Goal: Task Accomplishment & Management: Complete application form

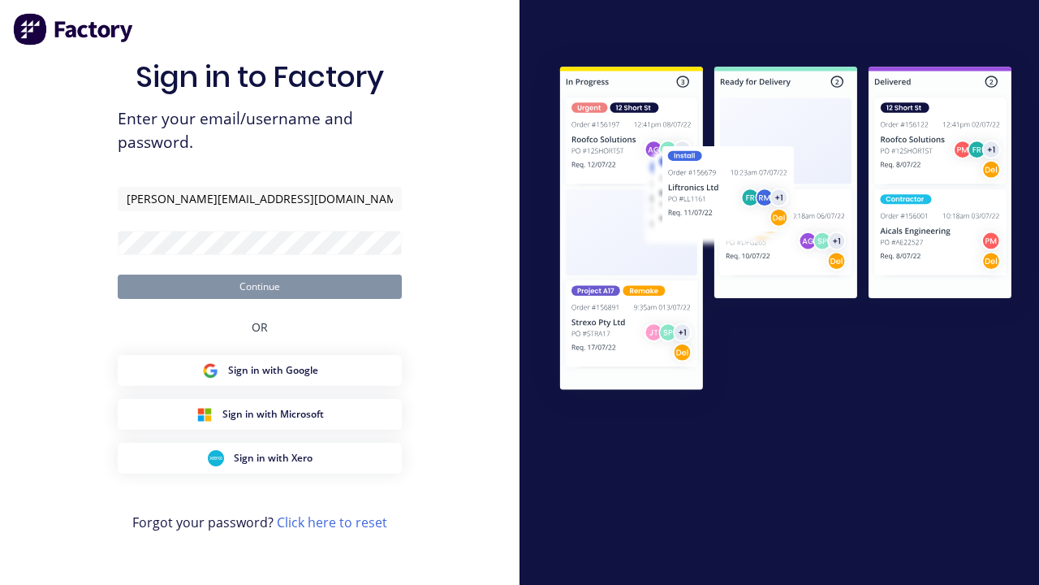
type input "[PERSON_NAME][EMAIL_ADDRESS][DOMAIN_NAME]"
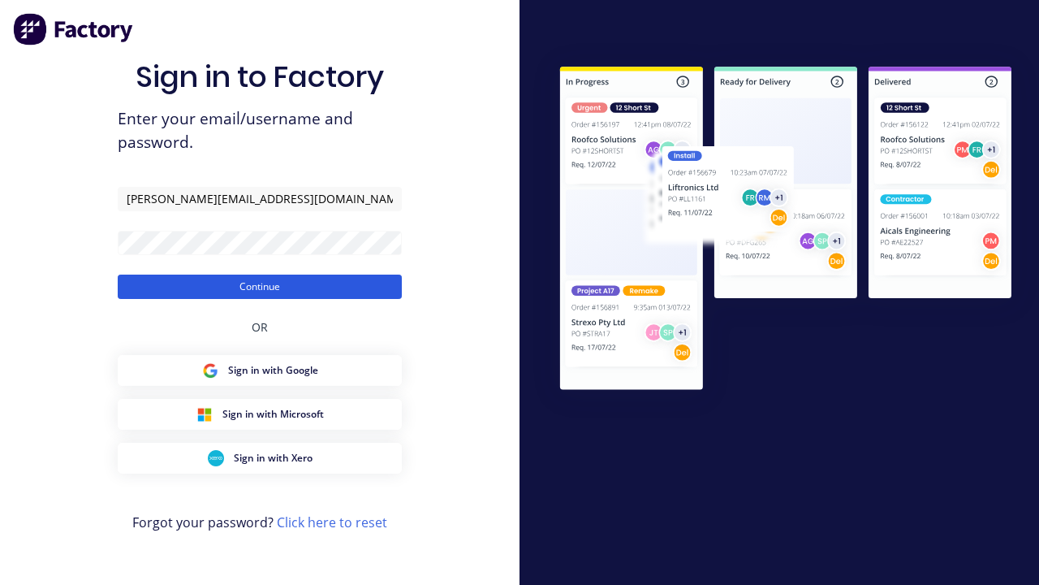
click at [260, 286] on button "Continue" at bounding box center [260, 286] width 284 height 24
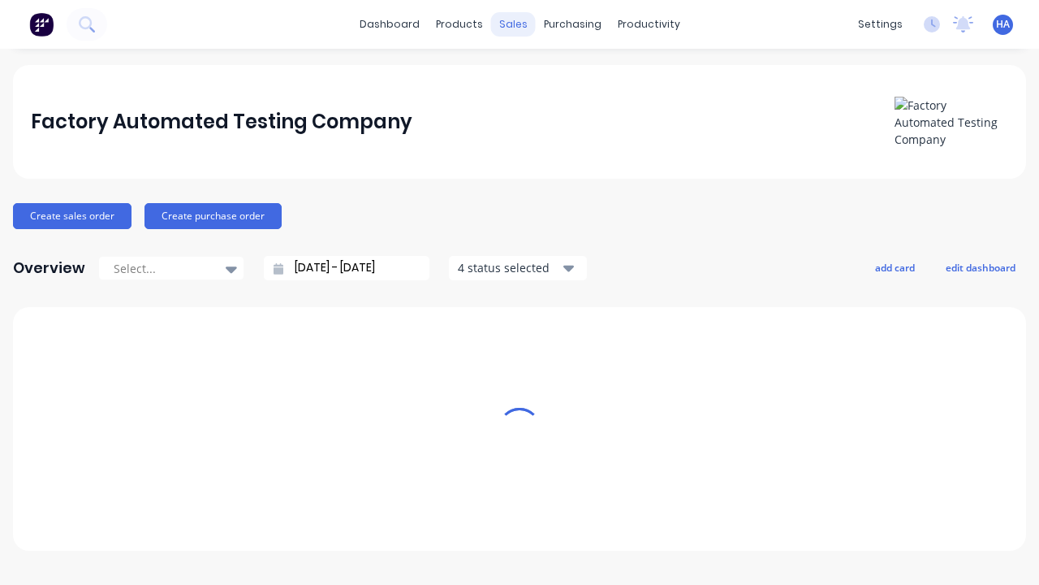
click at [513, 24] on div "sales" at bounding box center [513, 24] width 45 height 24
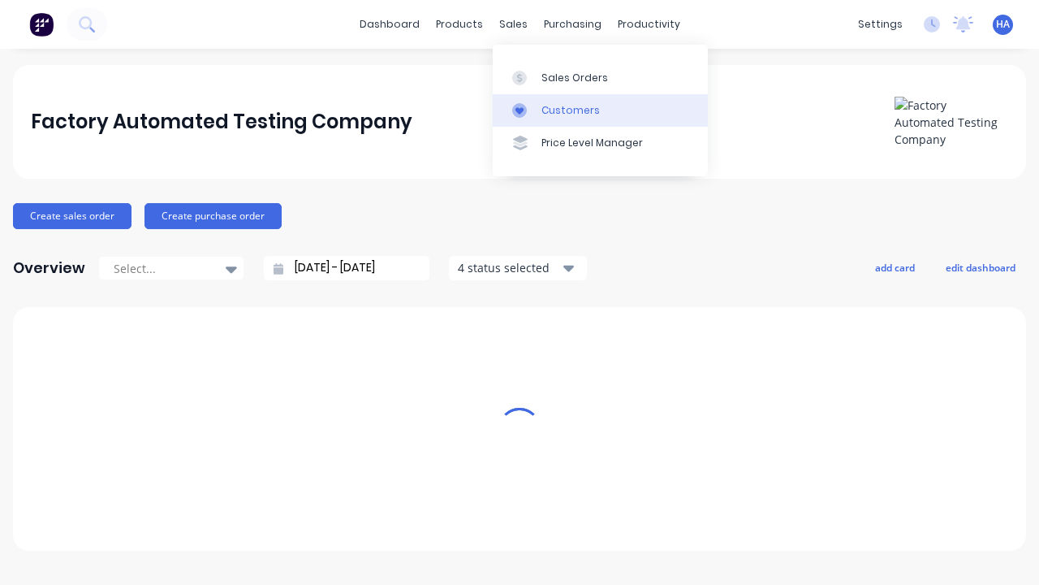
click at [600, 110] on link "Customers" at bounding box center [600, 110] width 215 height 32
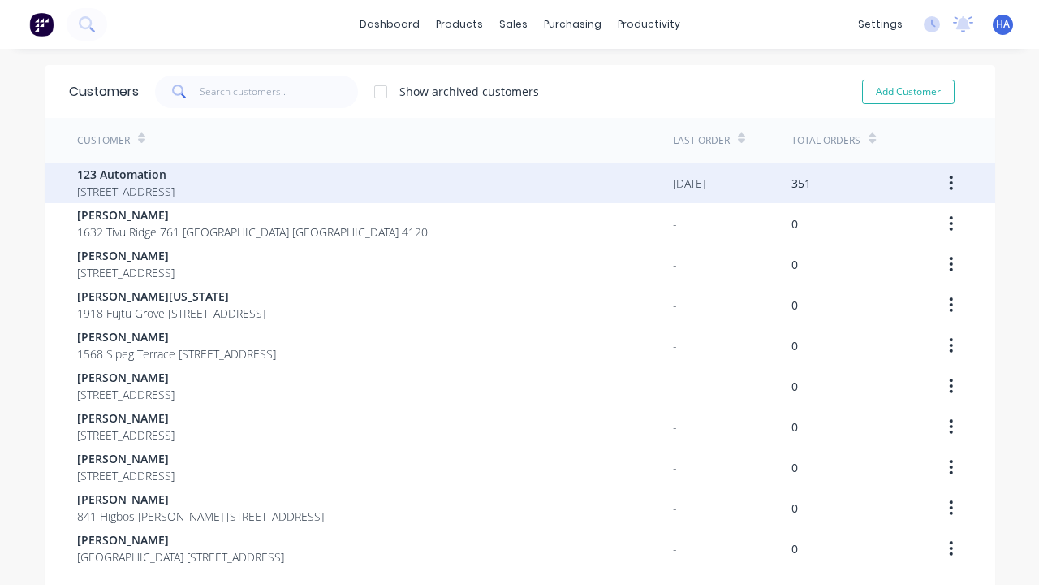
click at [175, 174] on span "123 Automation" at bounding box center [125, 174] width 97 height 17
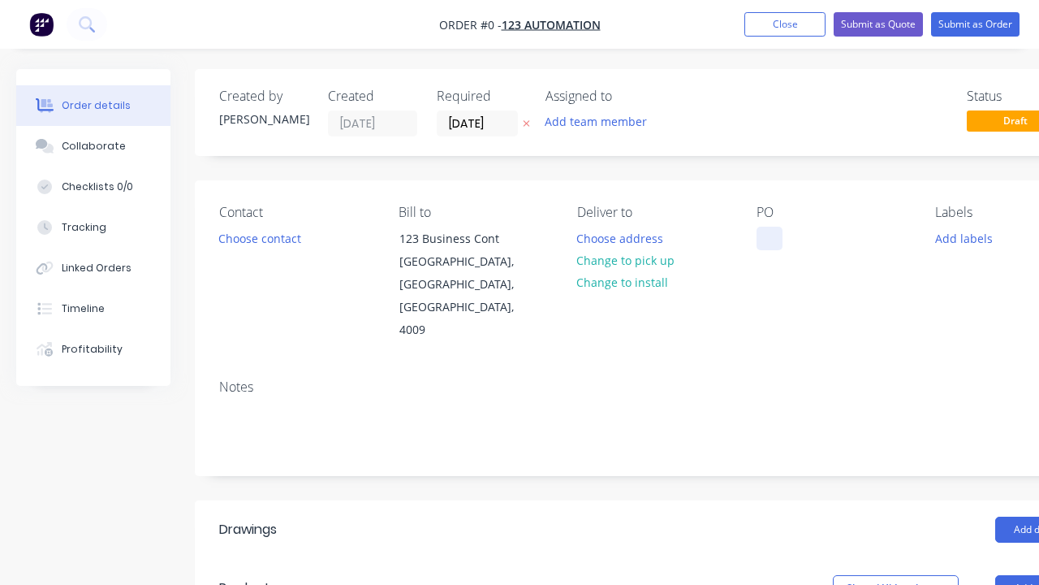
click at [769, 238] on div at bounding box center [770, 239] width 26 height 24
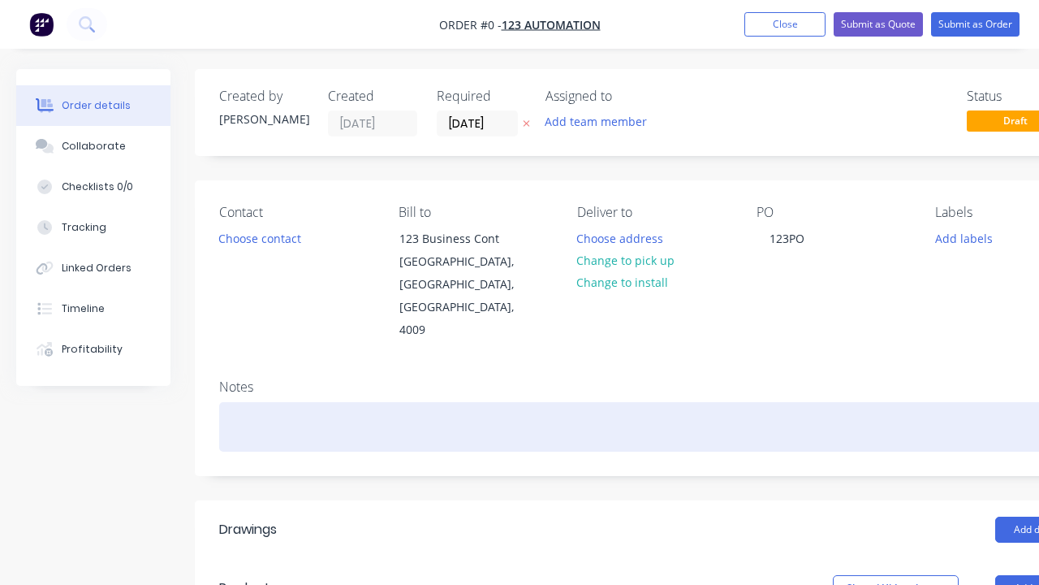
click at [604, 381] on div "Order details Collaborate Checklists 0/0 Tracking Linked Orders Timeline Profit…" at bounding box center [564, 577] width 1129 height 1017
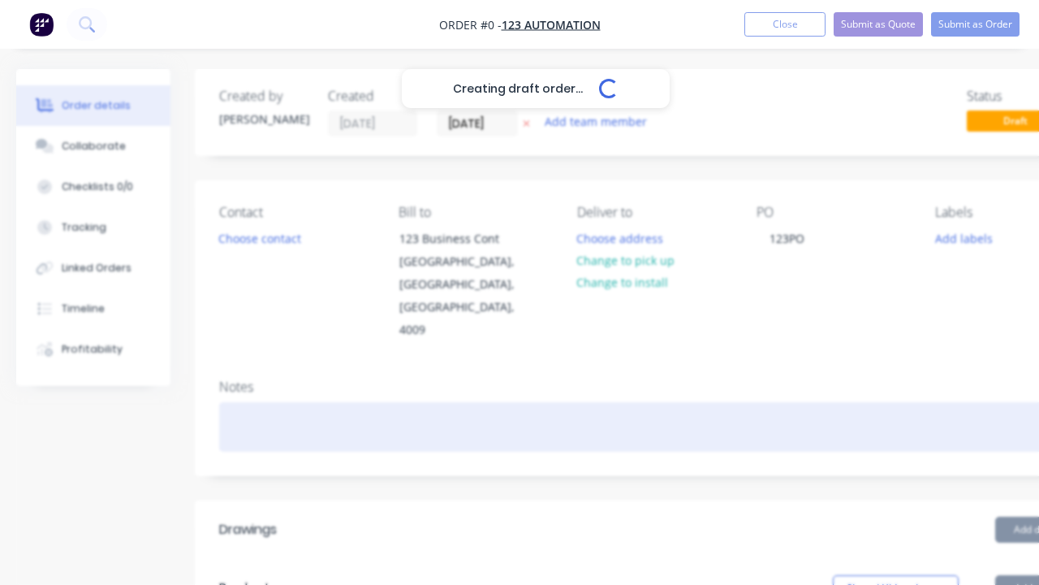
scroll to position [0, 50]
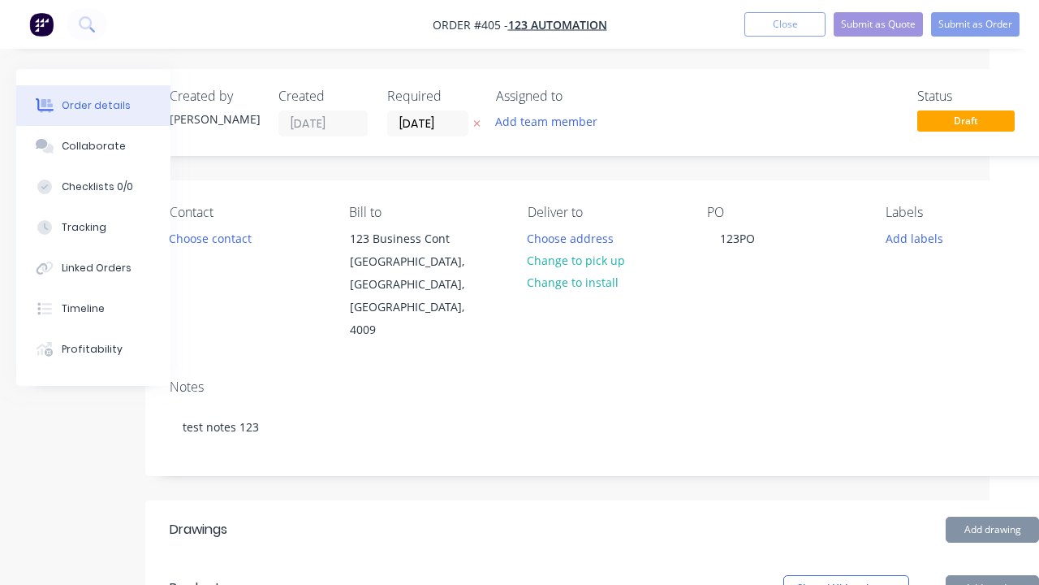
scroll to position [249, 90]
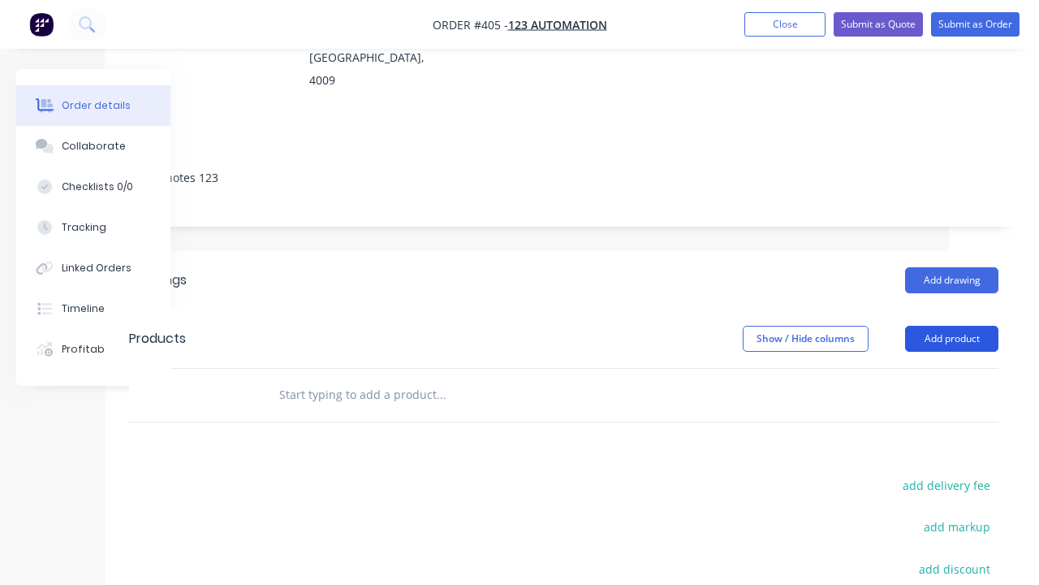
click at [952, 326] on button "Add product" at bounding box center [951, 339] width 93 height 26
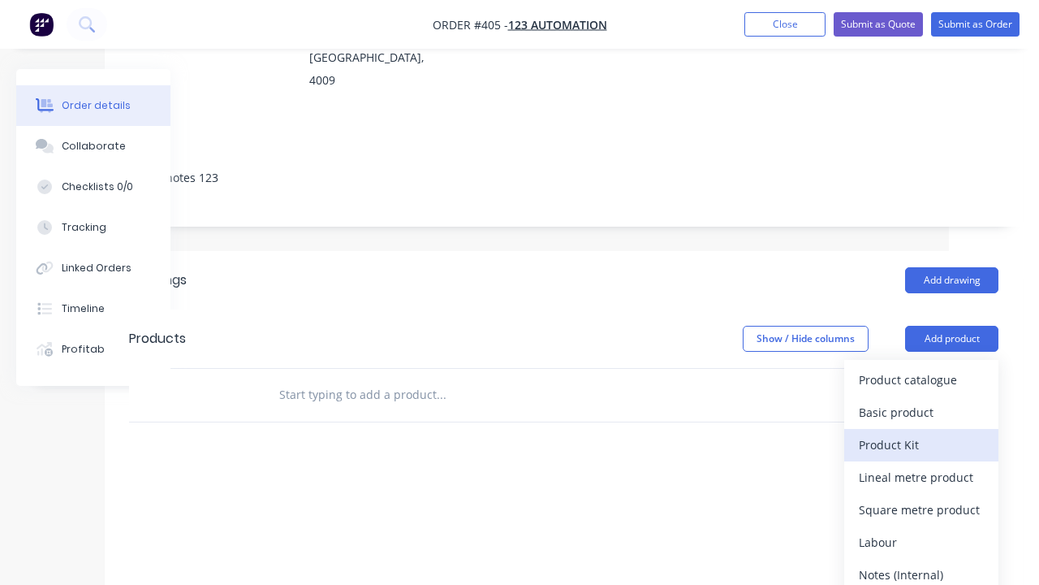
click at [922, 433] on div "Product Kit" at bounding box center [921, 445] width 125 height 24
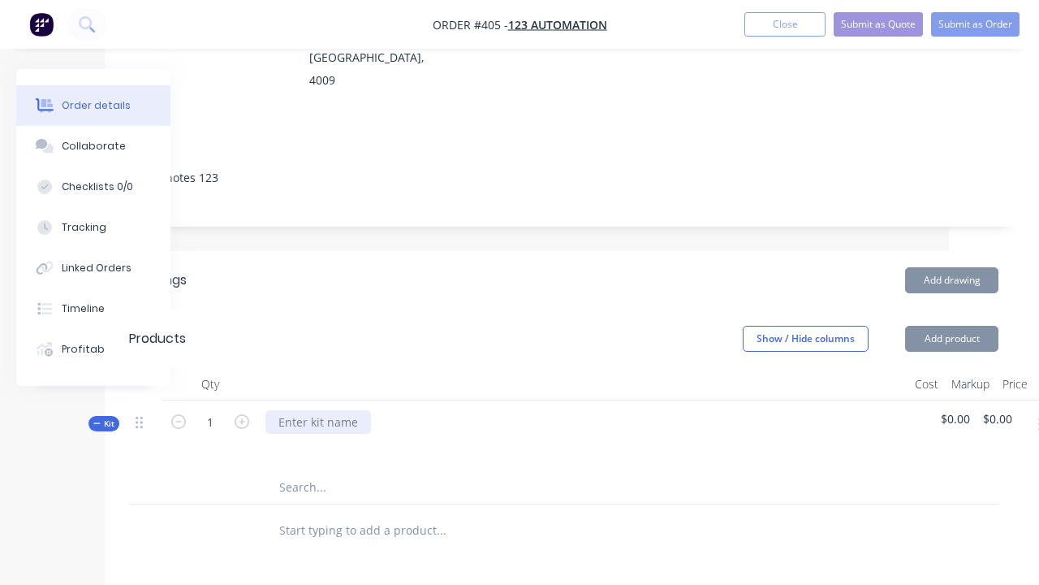
click at [317, 410] on div at bounding box center [319, 422] width 106 height 24
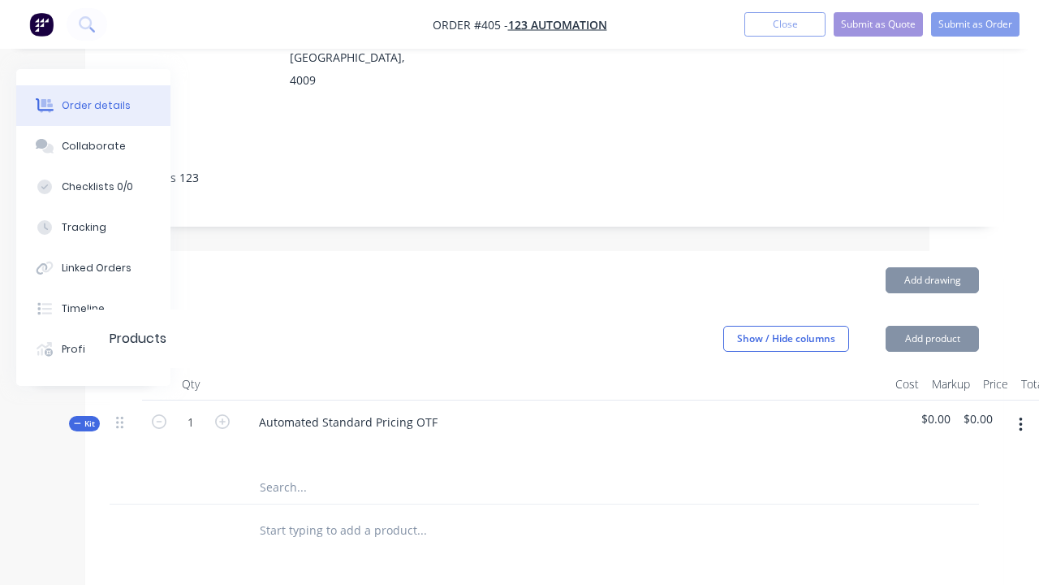
click at [1020, 417] on icon "button" at bounding box center [1020, 424] width 3 height 15
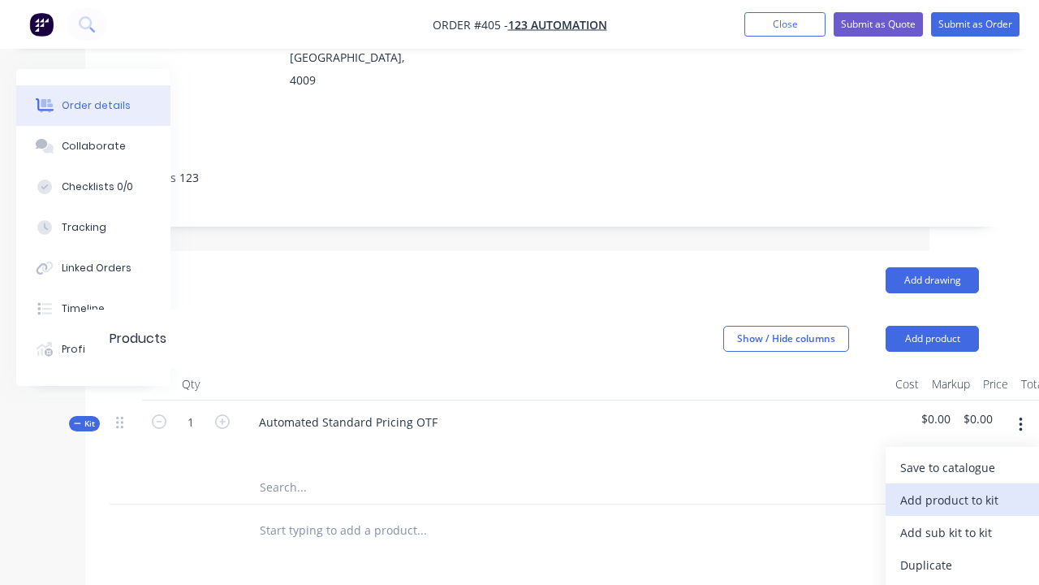
click at [962, 488] on div "Add product to kit" at bounding box center [963, 500] width 125 height 24
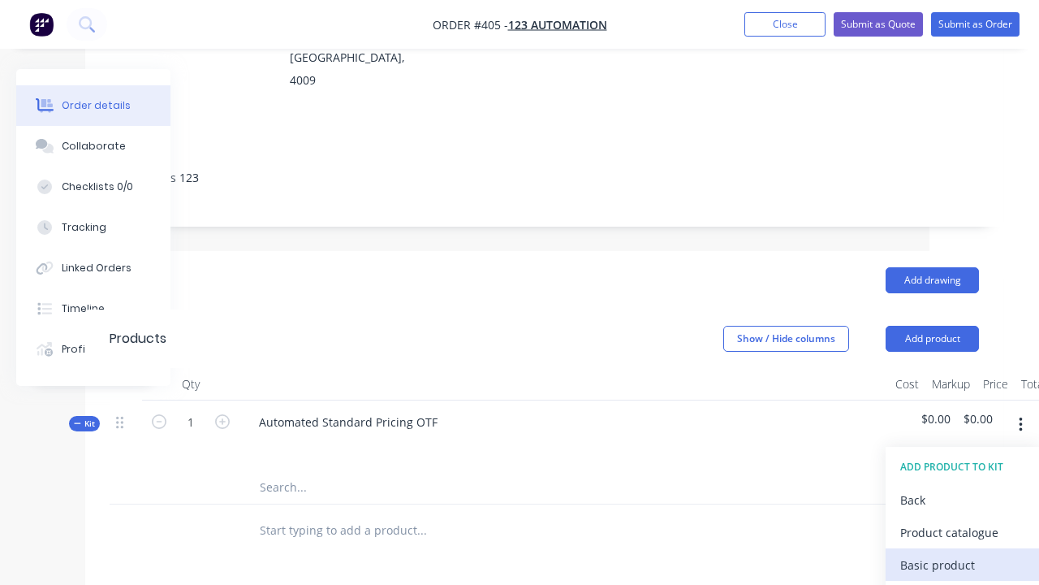
click at [962, 553] on div "Basic product" at bounding box center [963, 565] width 125 height 24
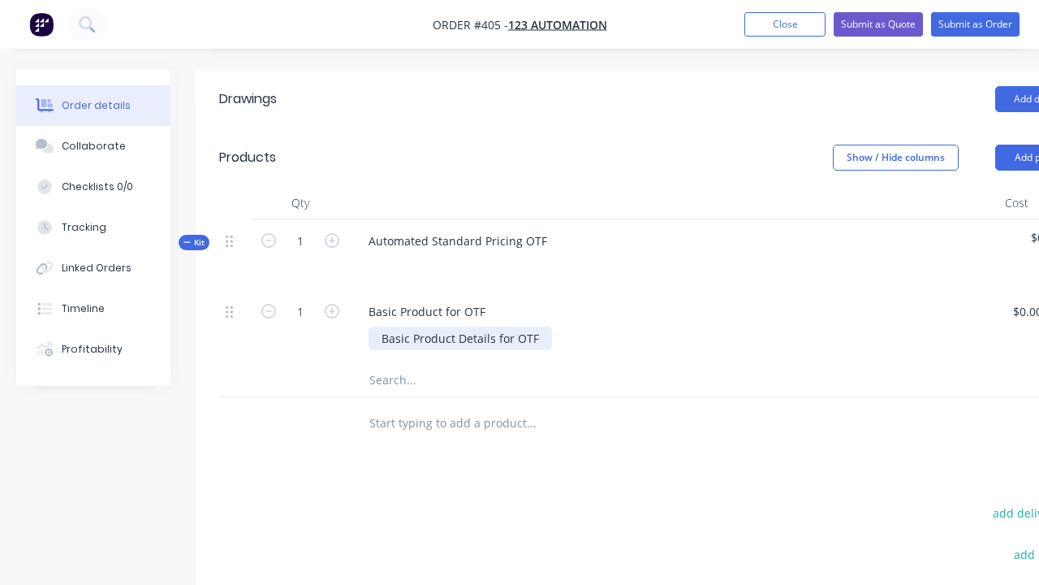
scroll to position [430, 10]
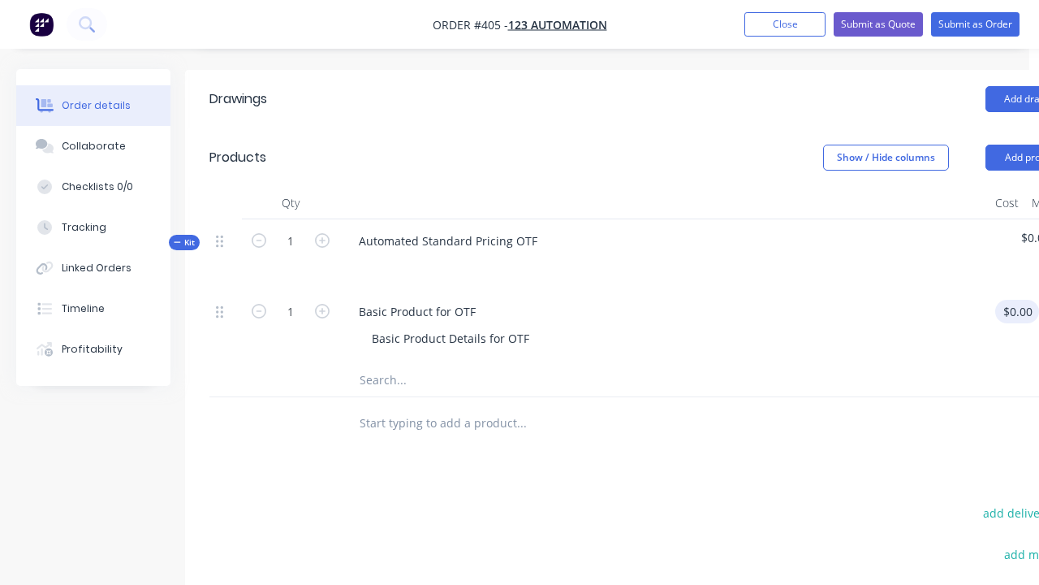
click at [1021, 290] on div "1 Basic Product for OTF Basic Product Details for OTF $0.00 $0.00 % $0.00 $0.00…" at bounding box center [644, 327] width 870 height 74
click at [1021, 290] on div "%" at bounding box center [1041, 327] width 41 height 74
type input "$100.00"
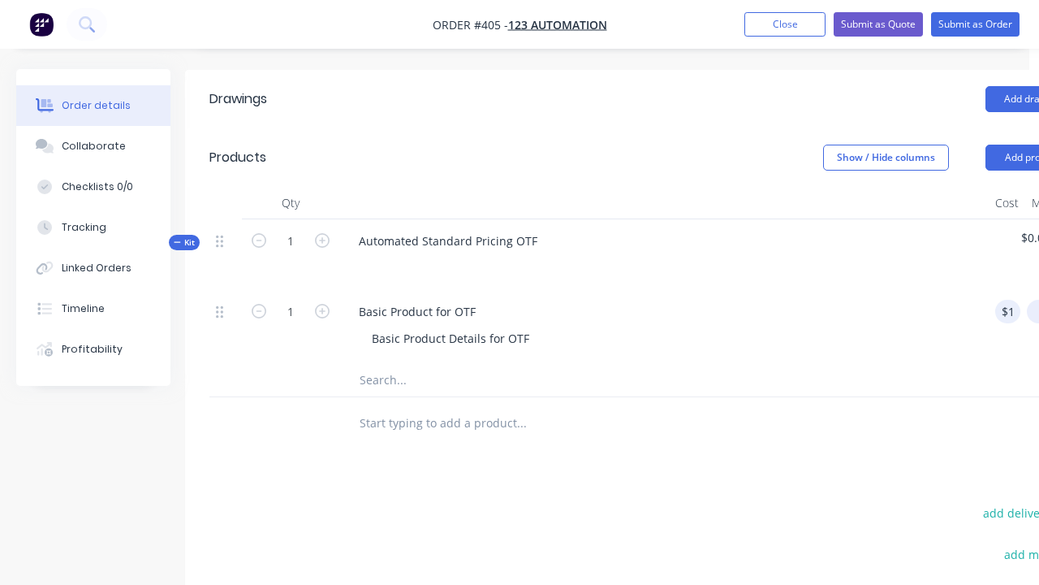
type input "$100.00"
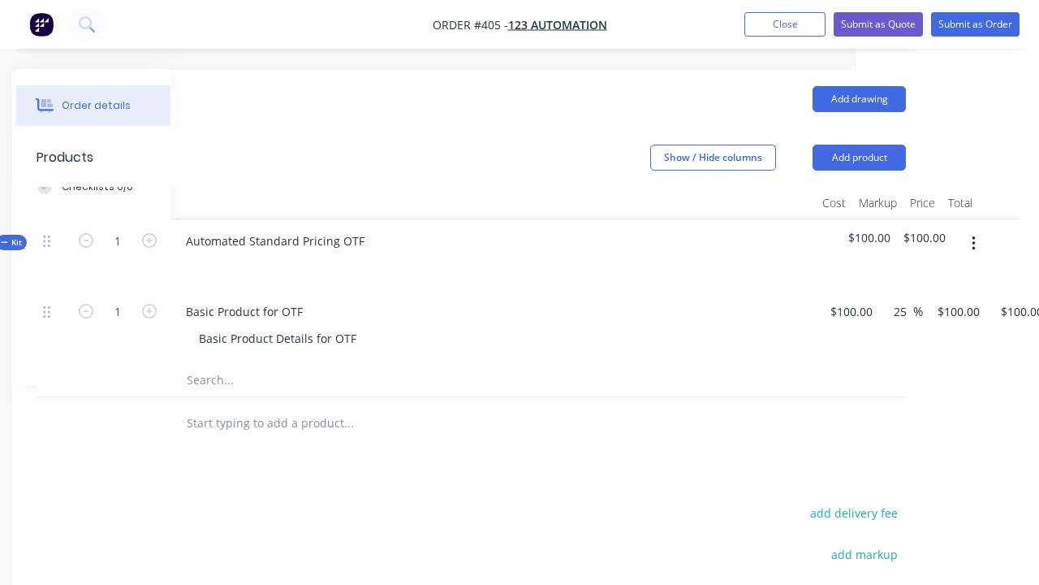
type input "25"
click at [973, 236] on icon "button" at bounding box center [973, 243] width 3 height 15
type input "$125.00"
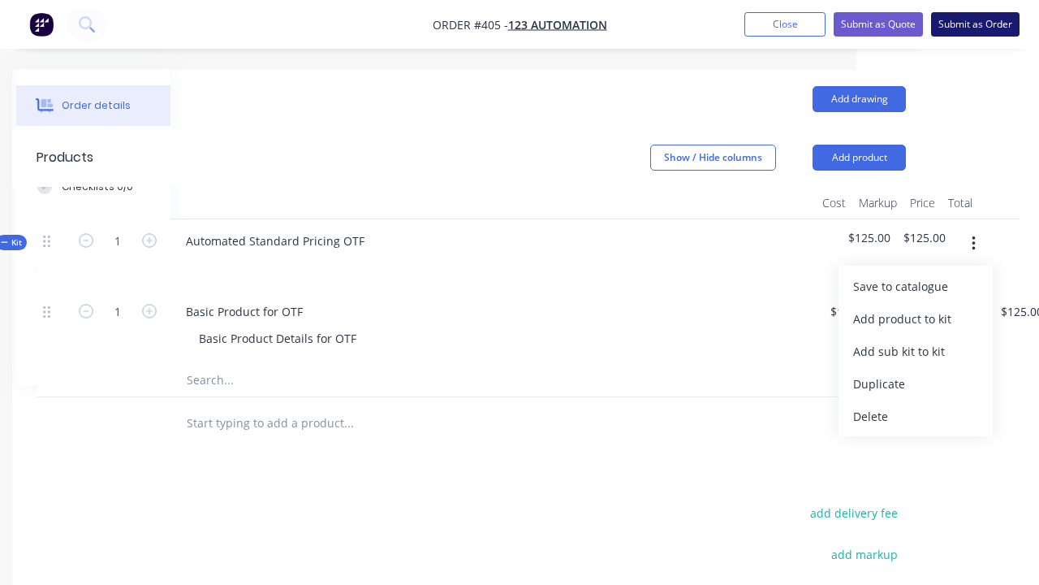
click at [975, 24] on button "Submit as Order" at bounding box center [975, 24] width 89 height 24
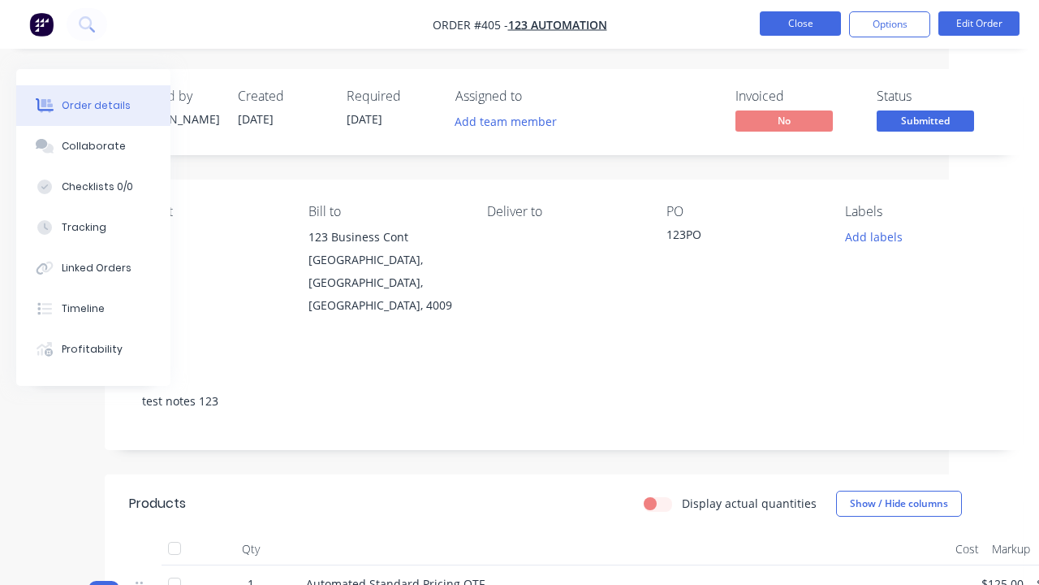
click at [801, 24] on button "Close" at bounding box center [800, 23] width 81 height 24
